Goal: Task Accomplishment & Management: Manage account settings

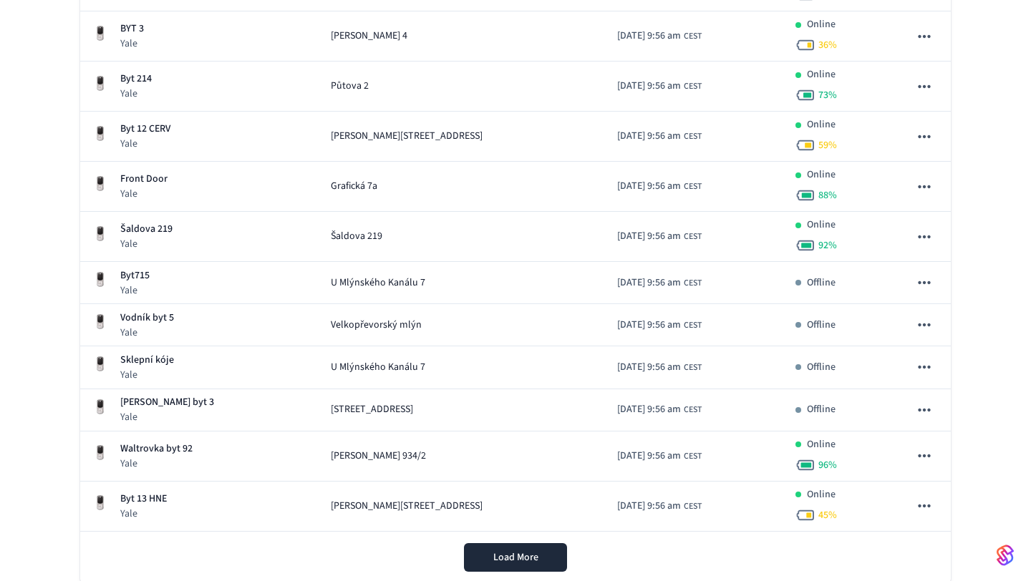
scroll to position [788, 0]
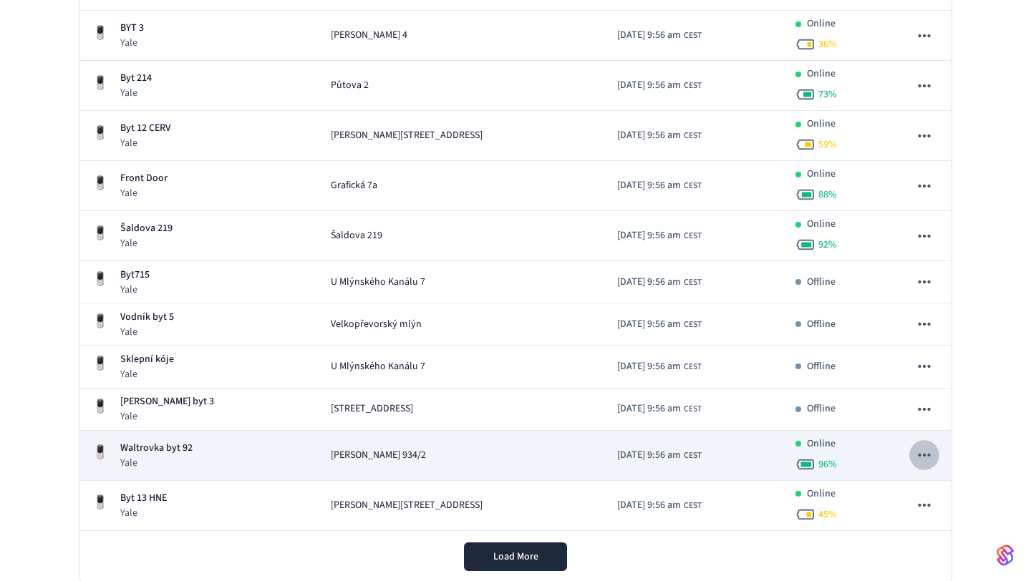
click at [919, 458] on icon "sticky table" at bounding box center [924, 455] width 19 height 19
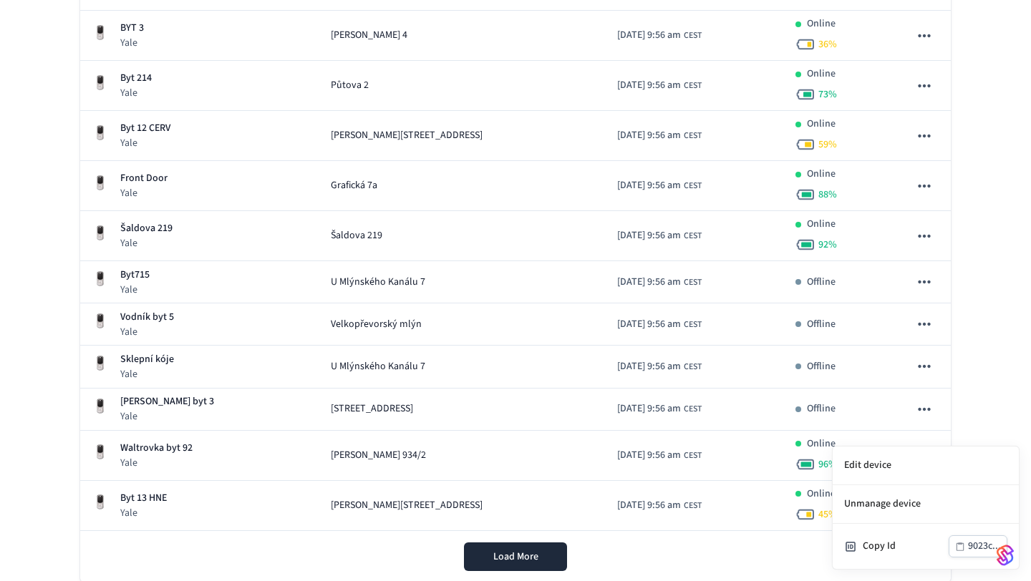
click at [1000, 420] on div at bounding box center [515, 290] width 1031 height 581
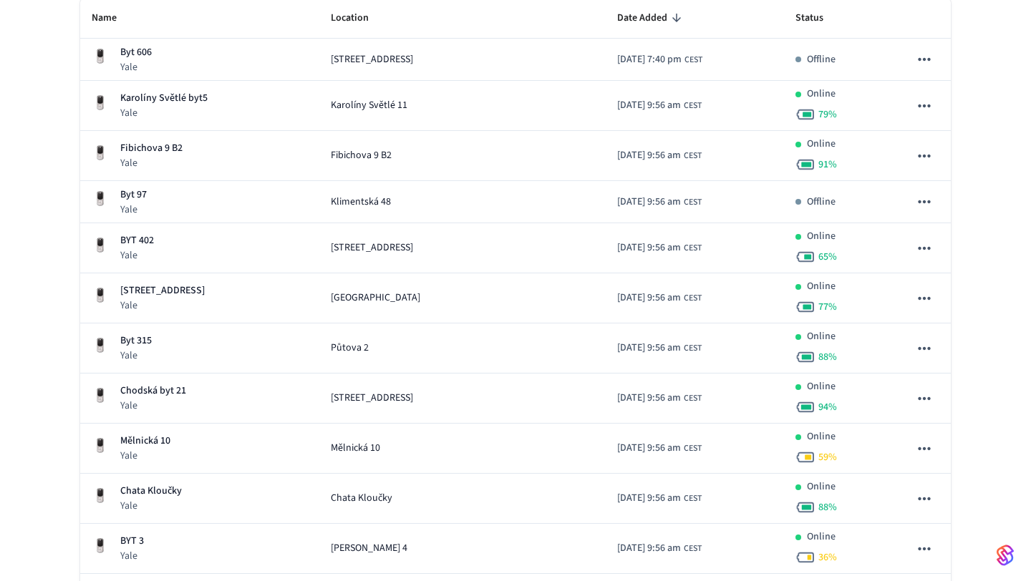
scroll to position [0, 0]
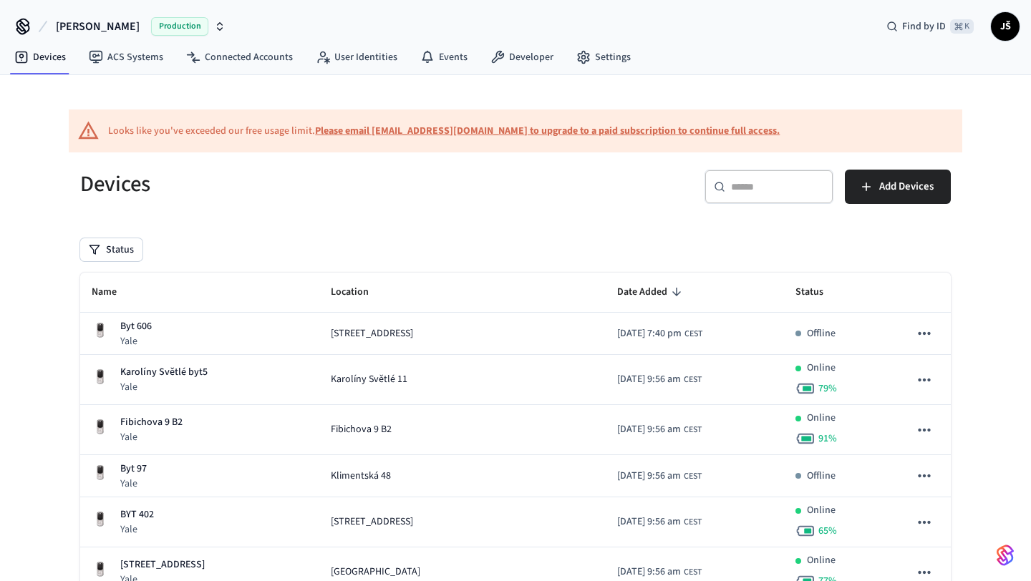
click at [679, 131] on b "Please email [EMAIL_ADDRESS][DOMAIN_NAME] to upgrade to a paid subscription to …" at bounding box center [547, 131] width 465 height 14
drag, startPoint x: 723, startPoint y: 133, endPoint x: 365, endPoint y: 133, distance: 358.0
click at [365, 133] on div "Looks like you've exceeded our free usage limit. Please email support@getseam.c…" at bounding box center [516, 131] width 894 height 43
click at [452, 157] on div "Devices" at bounding box center [285, 183] width 444 height 63
drag, startPoint x: 732, startPoint y: 137, endPoint x: 370, endPoint y: 136, distance: 361.6
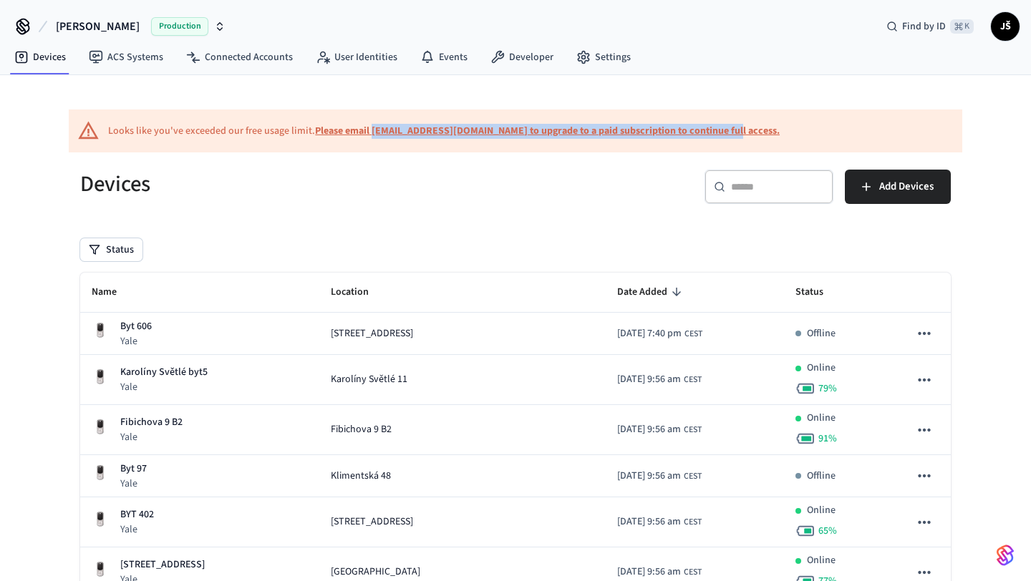
click at [370, 136] on div "Looks like you've exceeded our free usage limit. Please email support@getseam.c…" at bounding box center [516, 131] width 894 height 43
copy b "support@getseam.com to upgrade to a paid subscription to continue full access."
click at [263, 165] on div "Devices" at bounding box center [285, 183] width 444 height 63
click at [1007, 32] on span "JŠ" at bounding box center [1005, 27] width 26 height 26
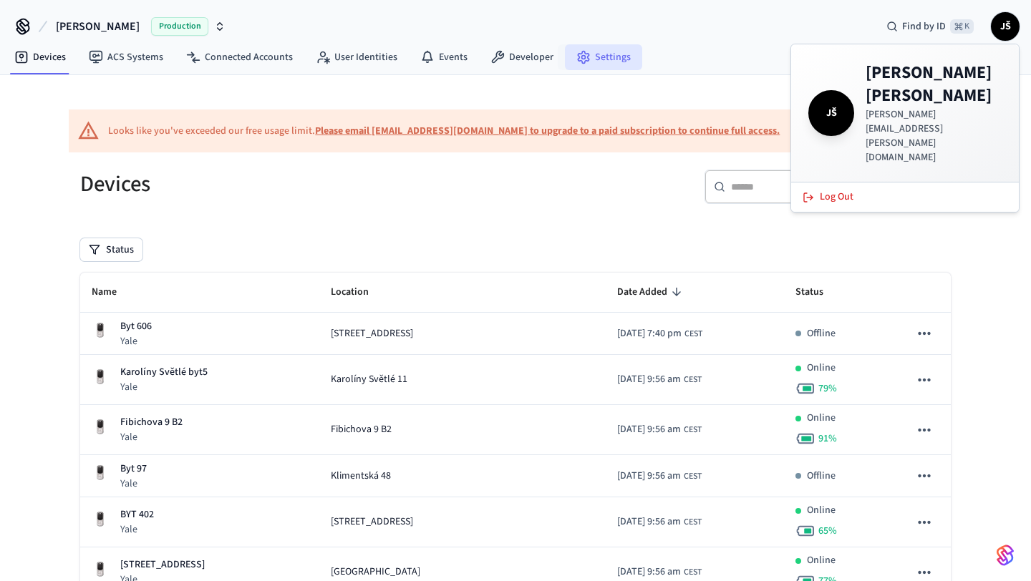
click at [586, 68] on link "Settings" at bounding box center [603, 57] width 77 height 26
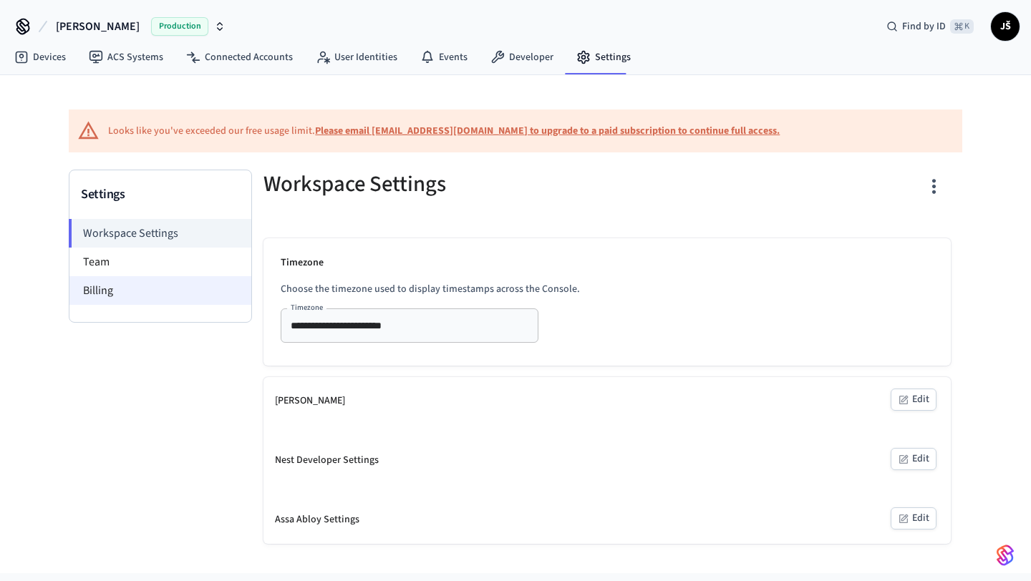
click at [140, 302] on li "Billing" at bounding box center [160, 290] width 182 height 29
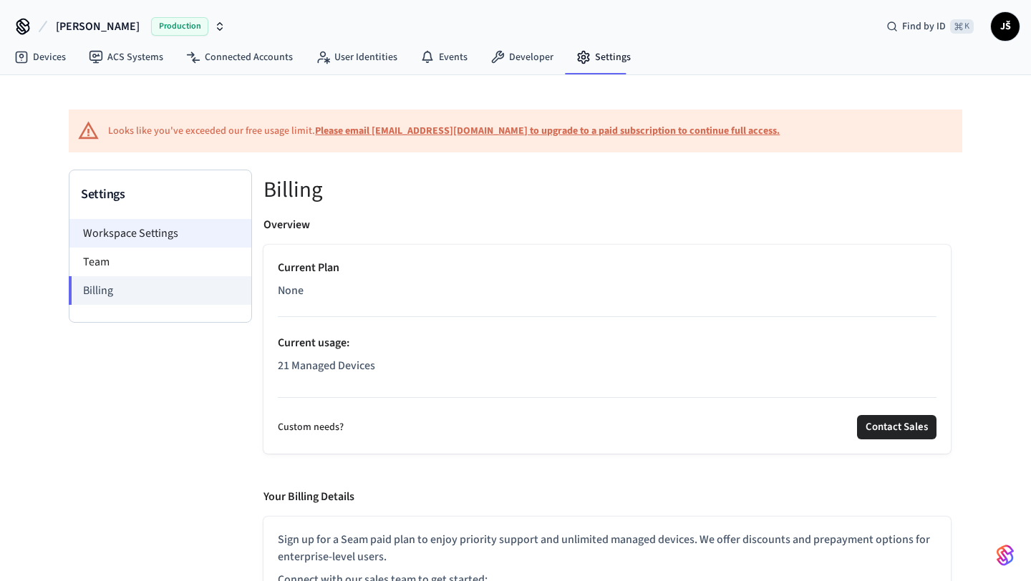
click at [129, 234] on li "Workspace Settings" at bounding box center [160, 233] width 182 height 29
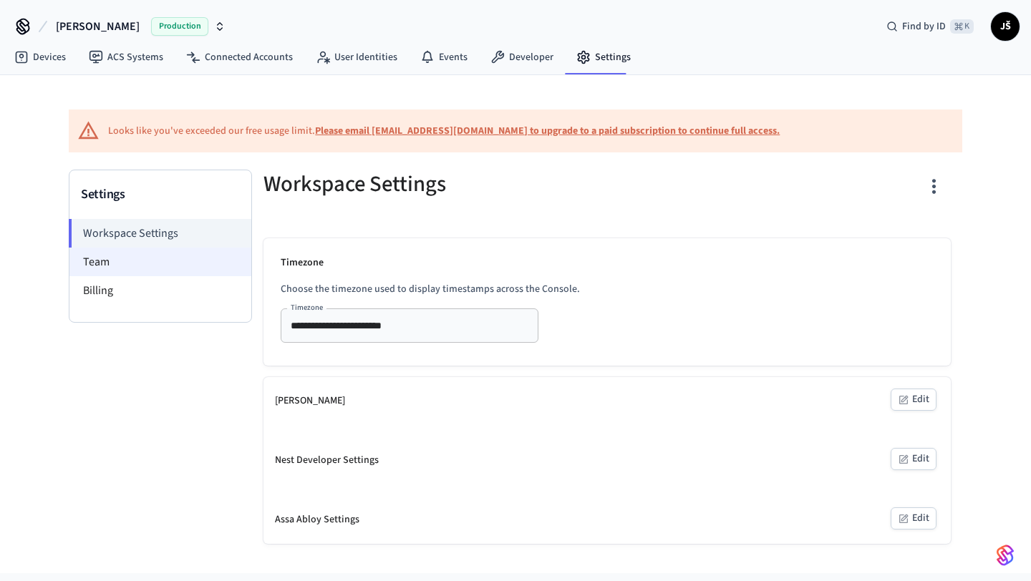
click at [131, 269] on li "Team" at bounding box center [160, 262] width 182 height 29
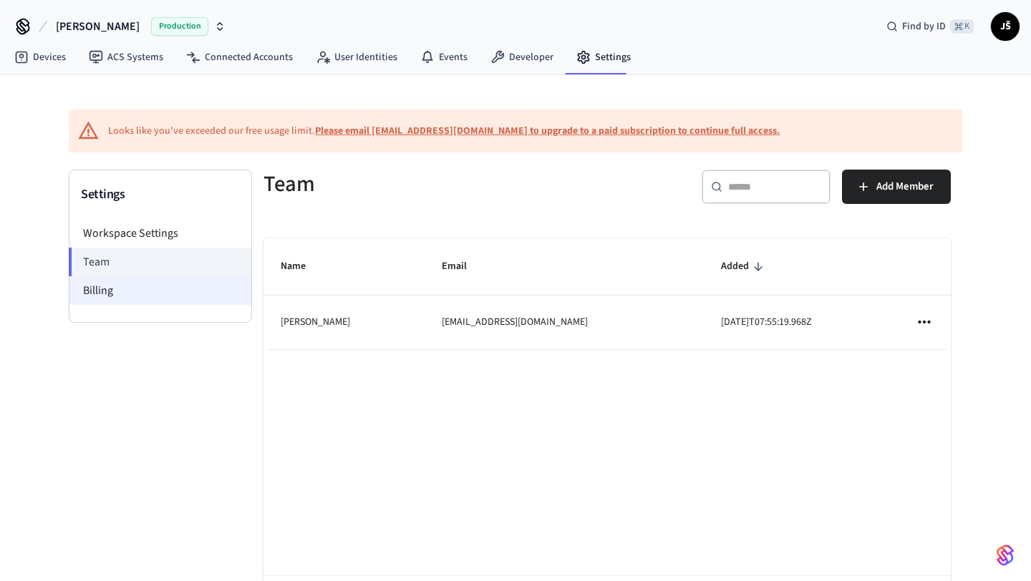
click at [105, 291] on li "Billing" at bounding box center [160, 290] width 182 height 29
